Goal: Communication & Community: Ask a question

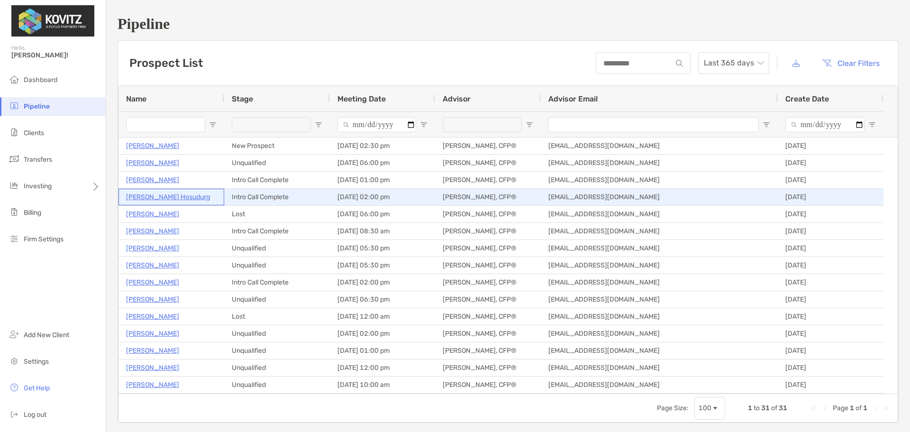
click at [139, 193] on p "[PERSON_NAME] Hosudurg" at bounding box center [168, 197] width 84 height 12
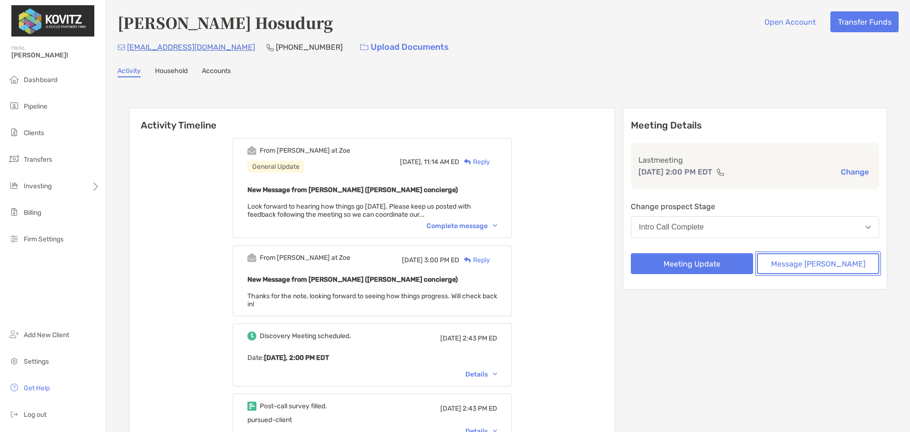
click at [801, 262] on button "Message [PERSON_NAME]" at bounding box center [818, 263] width 122 height 21
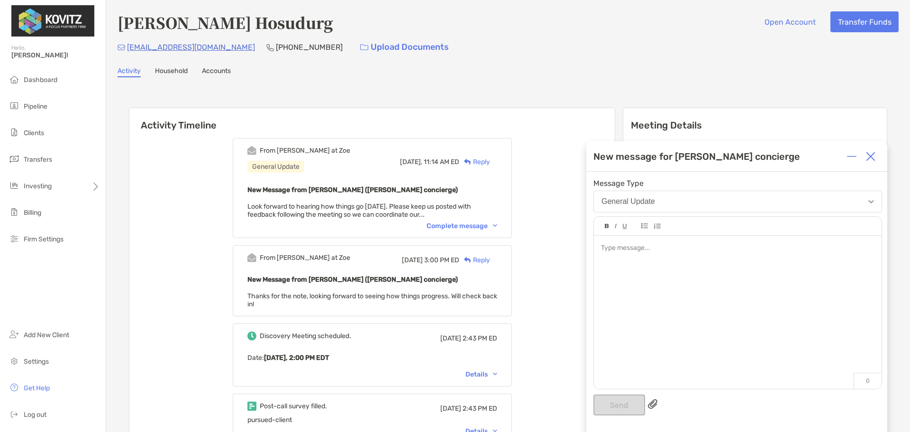
click at [675, 251] on div at bounding box center [737, 248] width 273 height 10
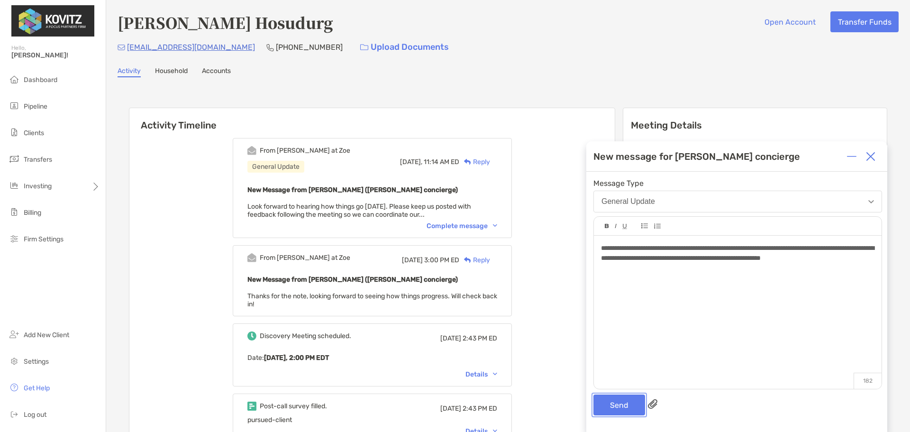
click at [622, 406] on button "Send" at bounding box center [619, 404] width 52 height 21
